Goal: Communication & Community: Connect with others

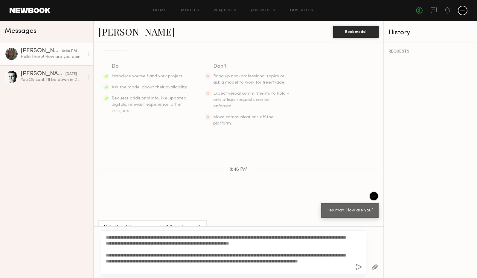
scroll to position [83, 0]
type textarea "**********"
click at [355, 269] on button "button" at bounding box center [358, 267] width 7 height 7
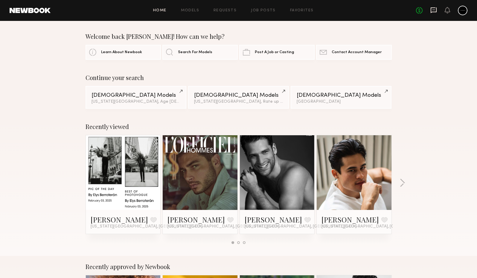
click at [434, 11] on icon at bounding box center [433, 10] width 6 height 6
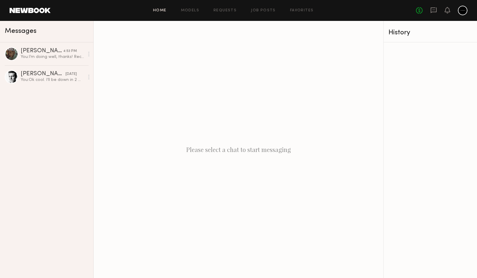
click at [158, 11] on link "Home" at bounding box center [159, 11] width 13 height 4
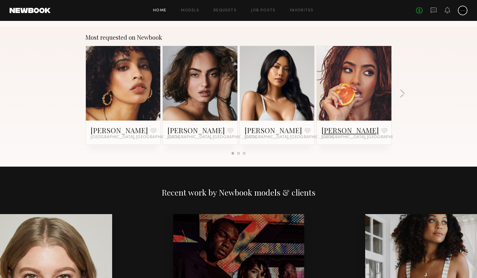
scroll to position [489, 0]
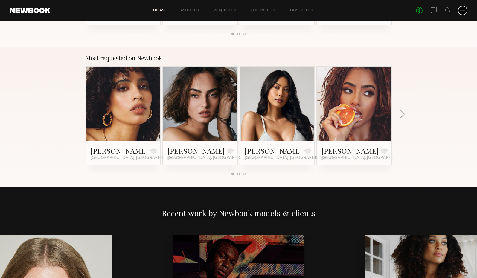
click at [163, 8] on div "Home Models Requests Job Posts Favorites Sign Out No fees up to $5,000" at bounding box center [259, 11] width 417 height 10
click at [162, 12] on link "Home" at bounding box center [159, 11] width 13 height 4
click at [430, 11] on icon at bounding box center [433, 10] width 7 height 7
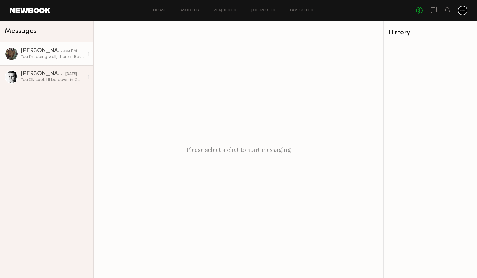
click at [42, 51] on div "[PERSON_NAME]" at bounding box center [42, 51] width 42 height 6
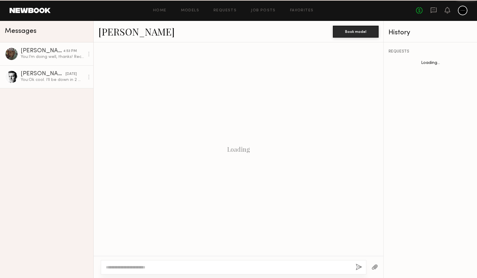
scroll to position [199, 0]
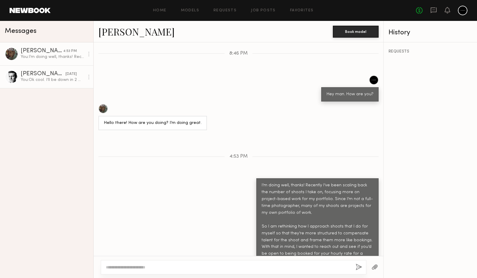
click at [37, 73] on div "[PERSON_NAME]" at bounding box center [43, 74] width 45 height 6
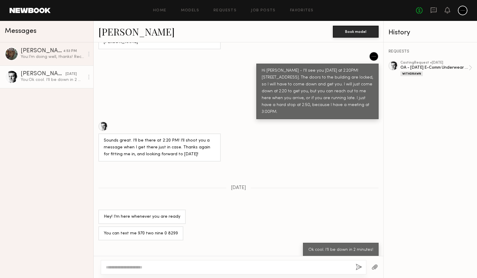
scroll to position [647, 0]
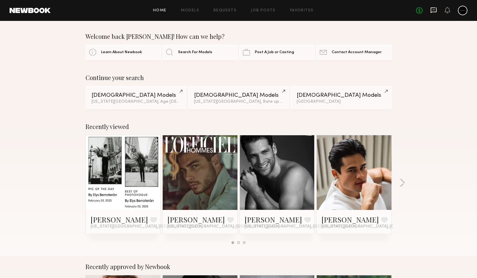
click at [432, 8] on icon at bounding box center [433, 10] width 7 height 7
click at [431, 12] on icon at bounding box center [433, 10] width 6 height 6
